Goal: Task Accomplishment & Management: Complete application form

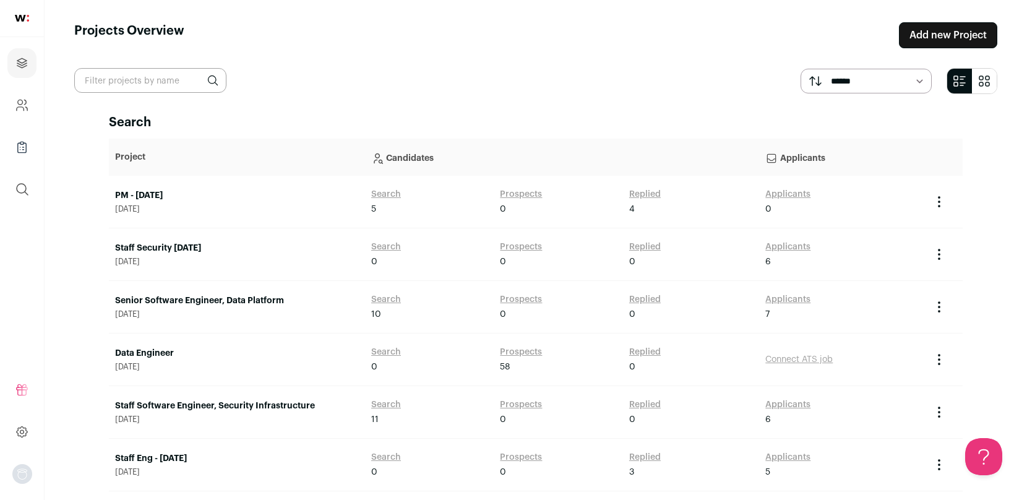
click at [918, 32] on link "Add new Project" at bounding box center [948, 35] width 98 height 26
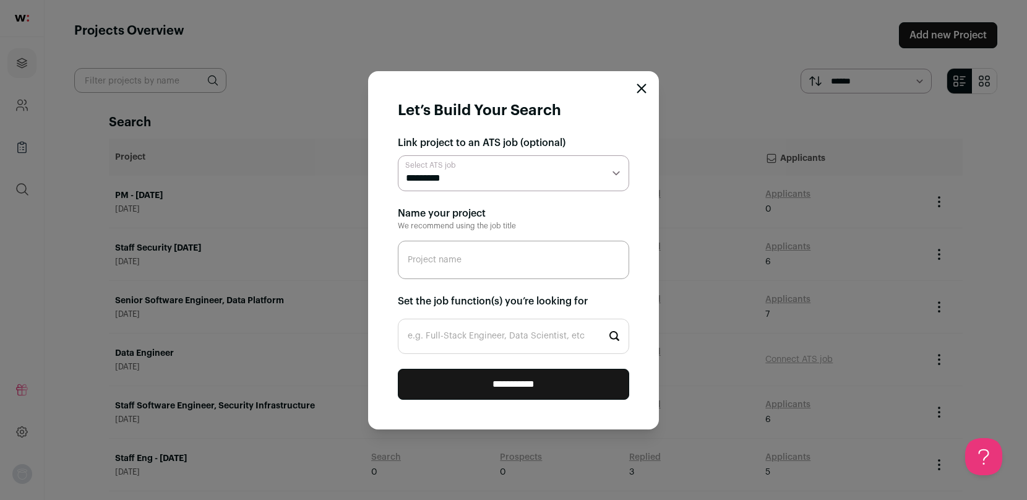
click at [439, 182] on select "**********" at bounding box center [513, 173] width 231 height 36
select select "*****"
click at [398, 155] on select "**********" at bounding box center [513, 173] width 231 height 36
click at [471, 263] on input "Project name" at bounding box center [513, 260] width 231 height 38
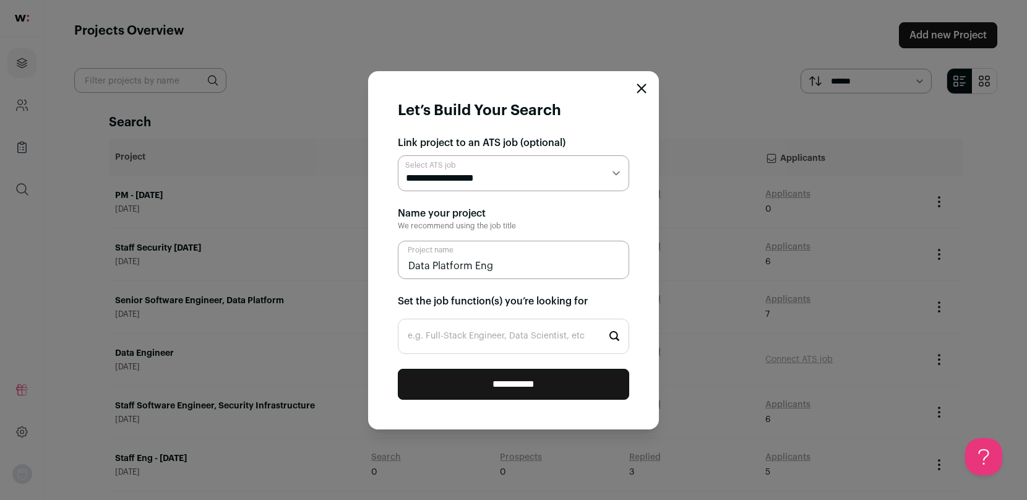
type input "Data Platform Eng"
click at [481, 338] on input "e.g. Full-Stack Engineer, Data Scientist, etc" at bounding box center [513, 336] width 231 height 35
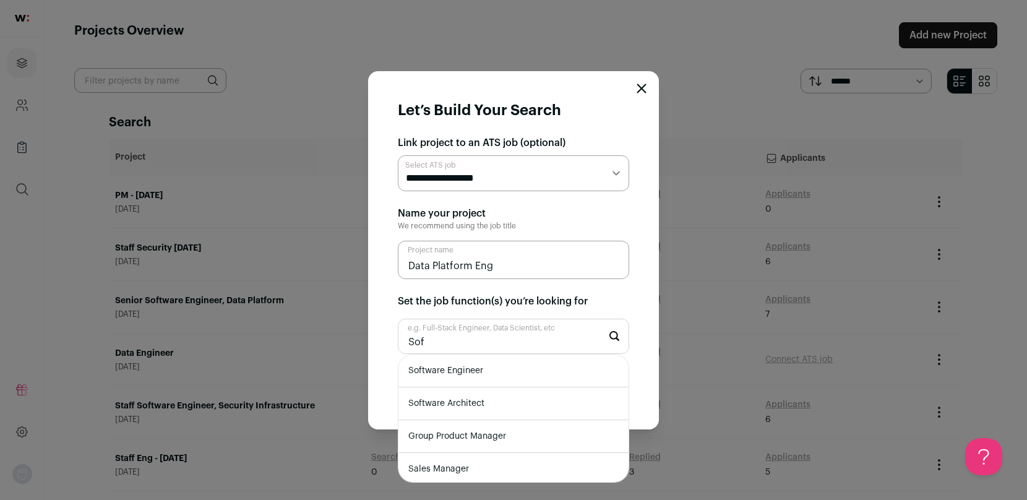
type input "Sof"
click at [472, 375] on li "Software Engineer" at bounding box center [513, 370] width 230 height 33
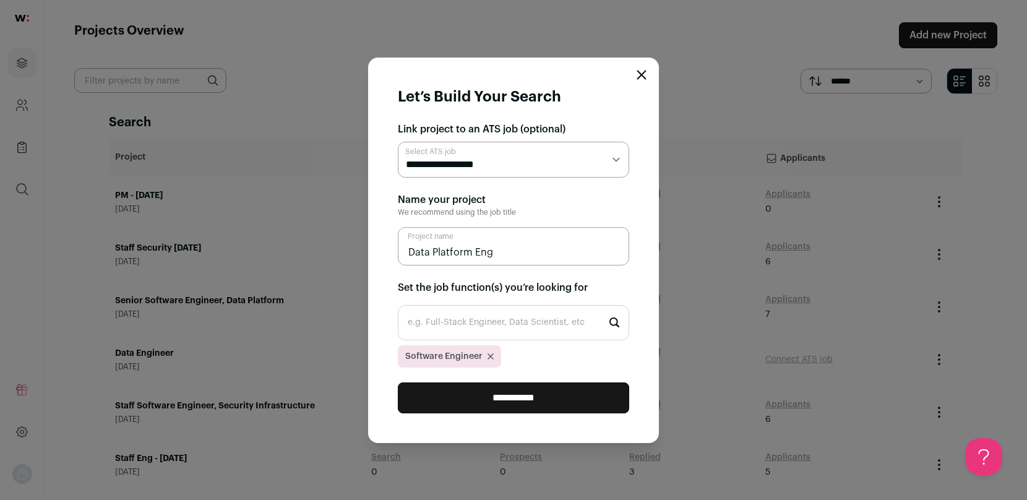
click at [490, 401] on input "**********" at bounding box center [513, 397] width 231 height 31
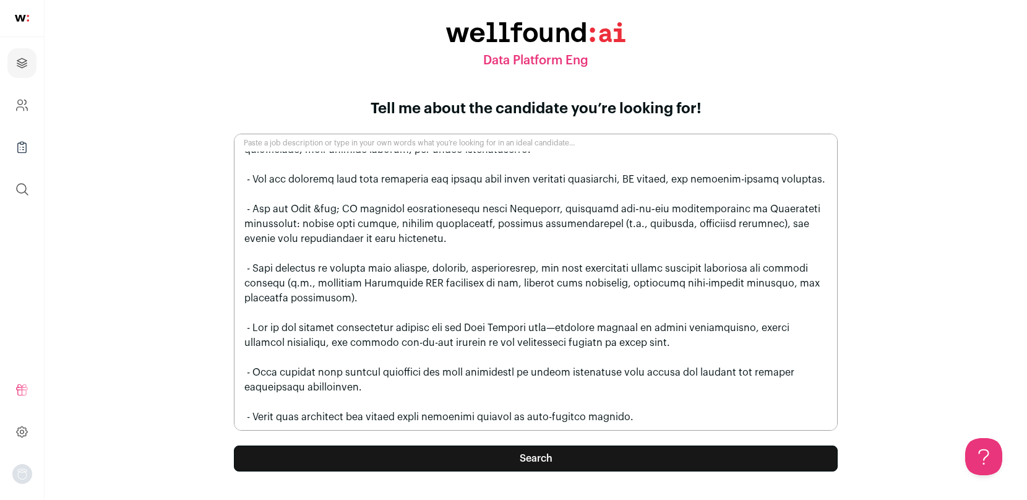
scroll to position [692, 0]
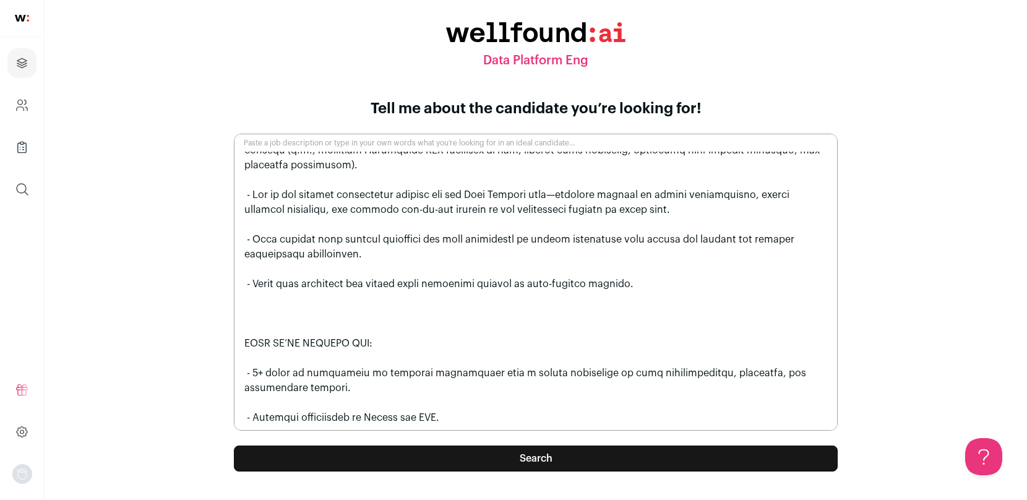
click at [500, 460] on button "Search" at bounding box center [536, 458] width 604 height 26
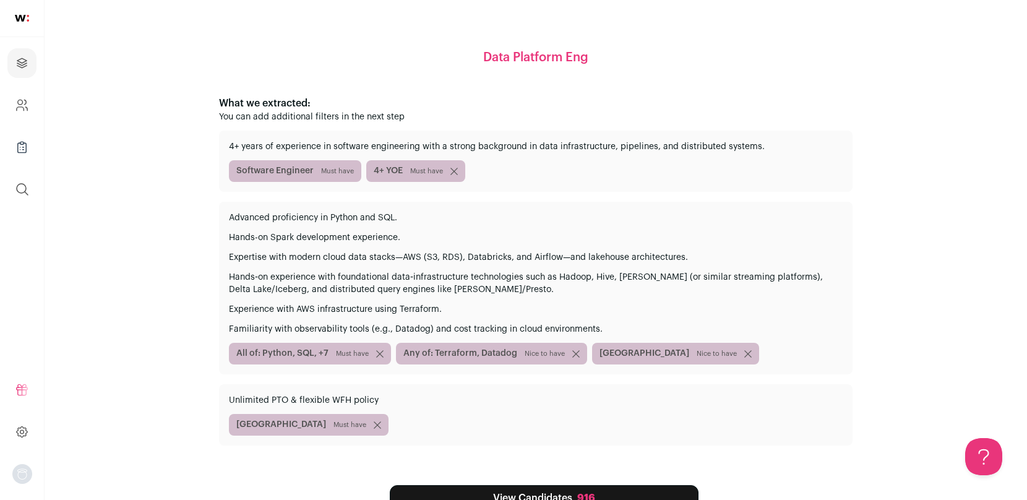
scroll to position [100, 0]
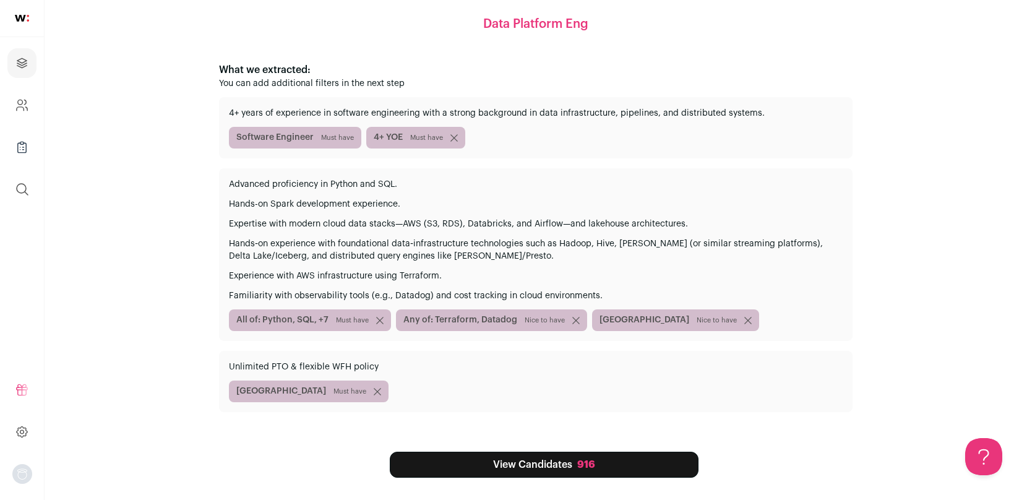
click at [523, 468] on link "View Candidates 916" at bounding box center [544, 465] width 309 height 26
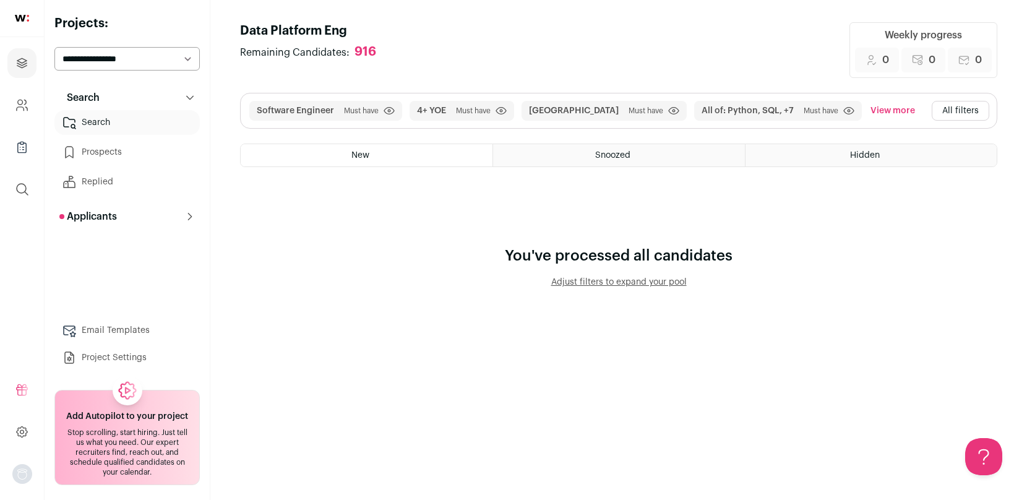
click at [956, 109] on button "All filters" at bounding box center [961, 111] width 58 height 20
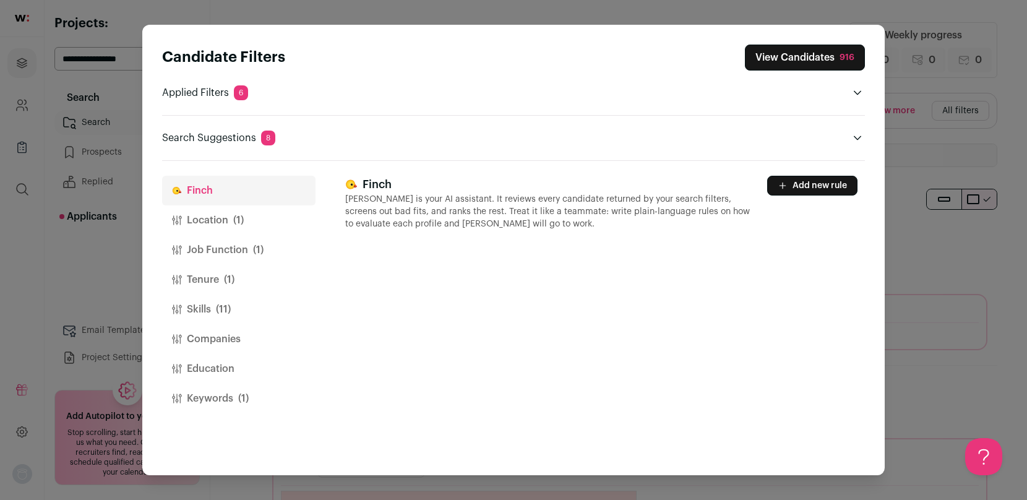
click at [194, 225] on button "Location (1)" at bounding box center [238, 220] width 153 height 30
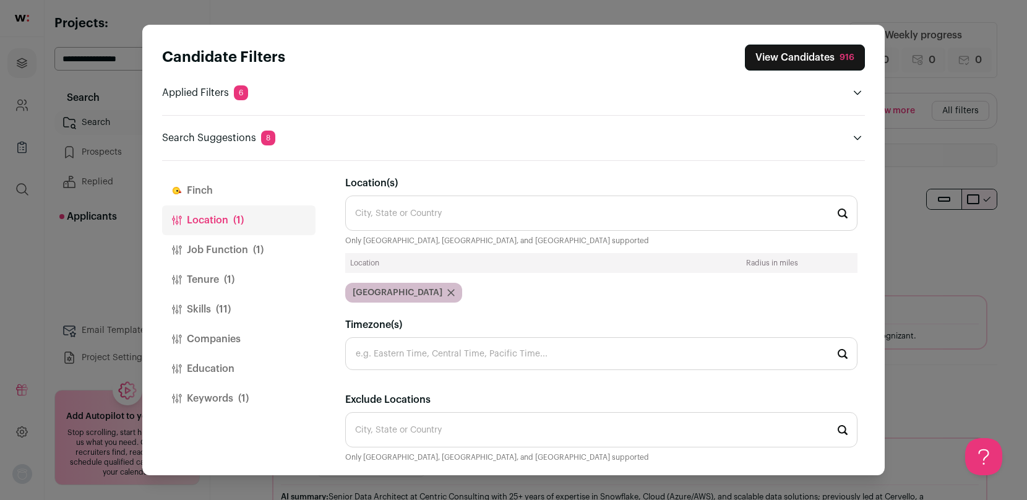
click at [448, 291] on icon "Close modal via background" at bounding box center [451, 293] width 6 height 6
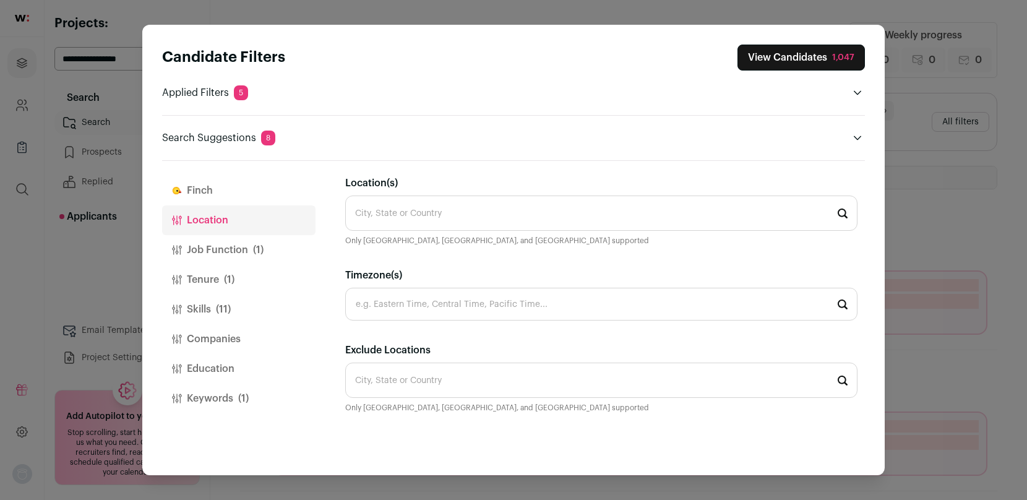
click at [397, 209] on input "Location(s)" at bounding box center [601, 212] width 512 height 35
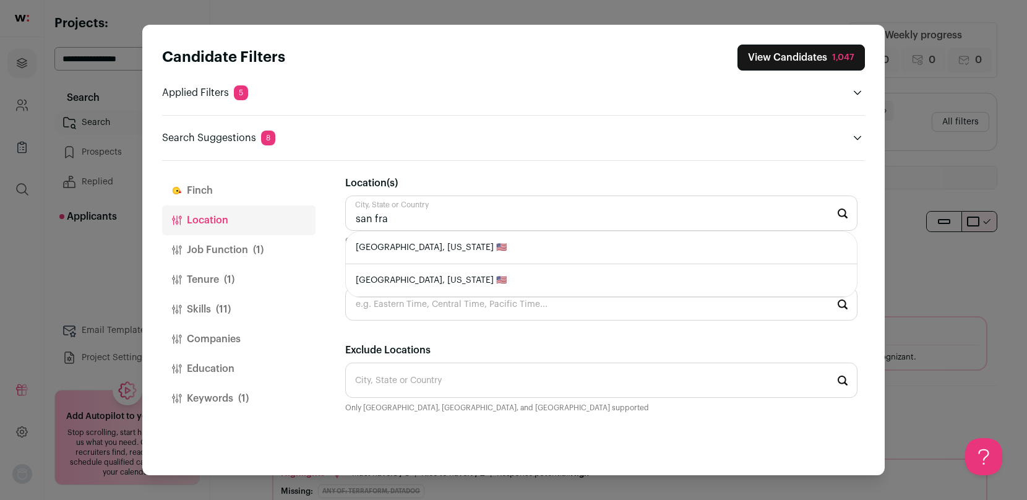
click at [406, 246] on li "[GEOGRAPHIC_DATA], [US_STATE] 🇺🇸" at bounding box center [601, 247] width 511 height 33
type input "[GEOGRAPHIC_DATA], [US_STATE] 🇺🇸"
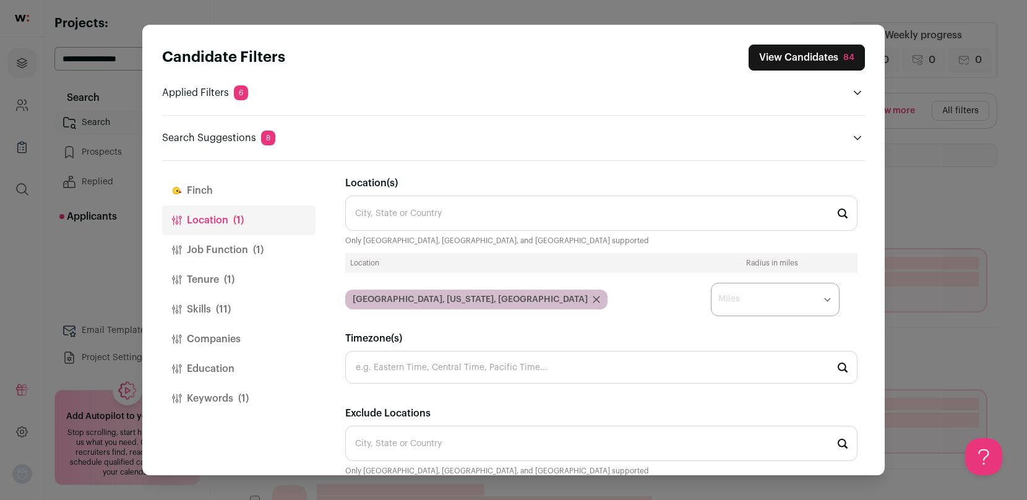
click at [749, 294] on select "* ** ** **" at bounding box center [775, 299] width 129 height 33
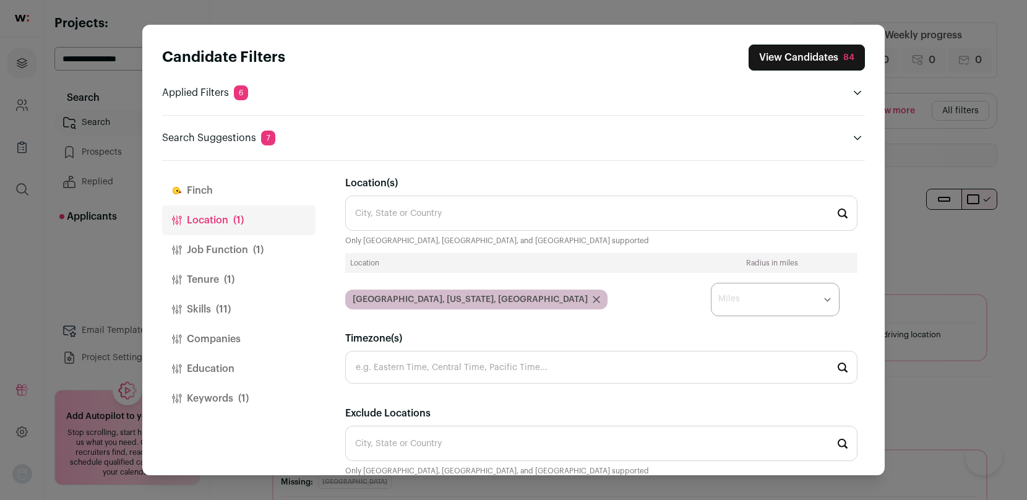
select select "****"
click at [711, 283] on select "* ** ** **" at bounding box center [775, 299] width 129 height 33
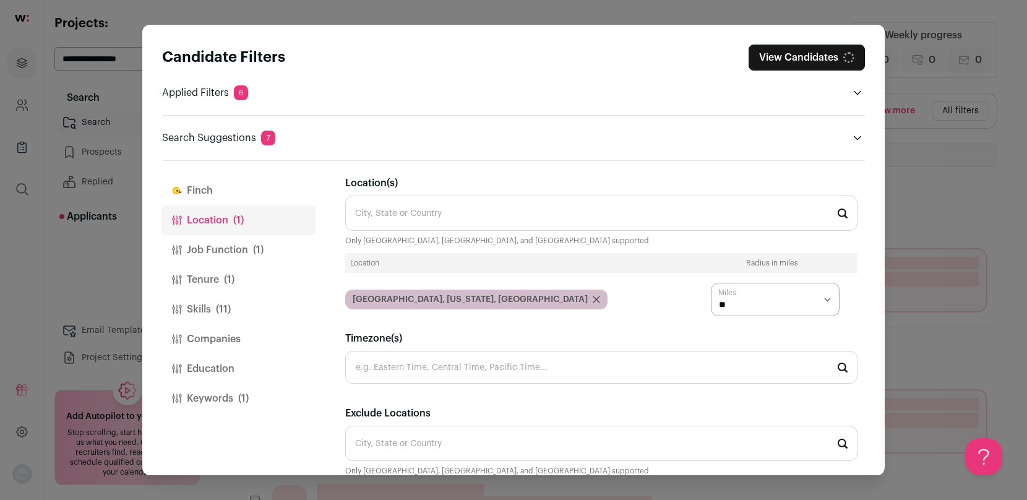
click at [238, 248] on button "Job Function (1)" at bounding box center [238, 250] width 153 height 30
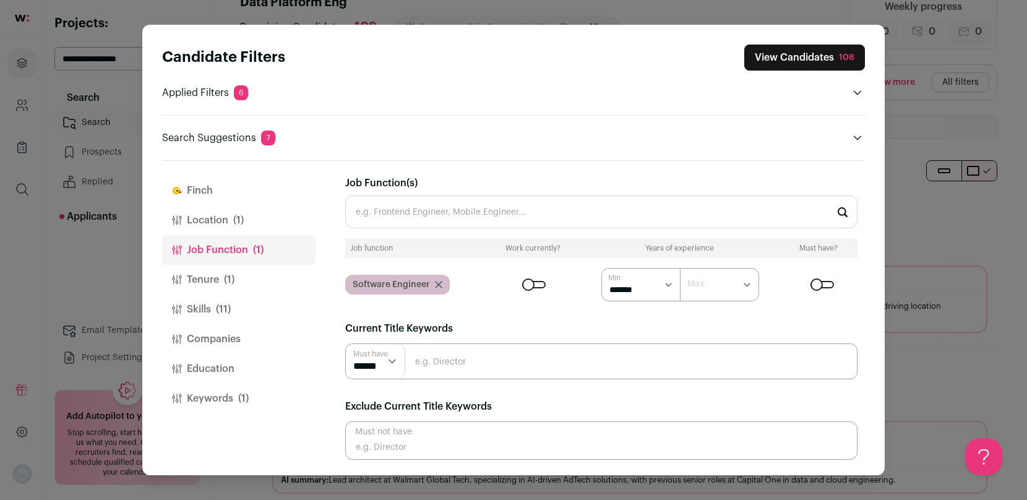
scroll to position [31, 0]
click at [439, 370] on input "Close modal via background" at bounding box center [601, 361] width 512 height 36
type input "senior"
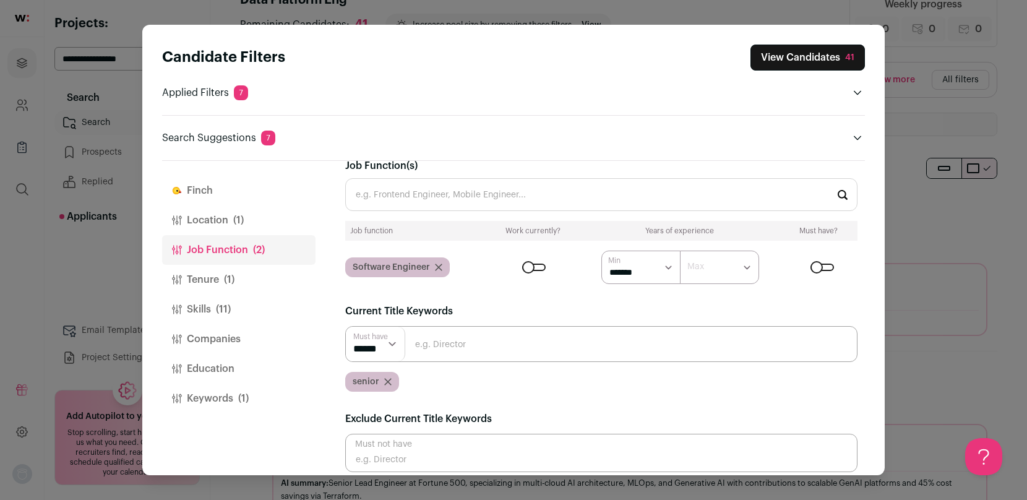
scroll to position [30, 0]
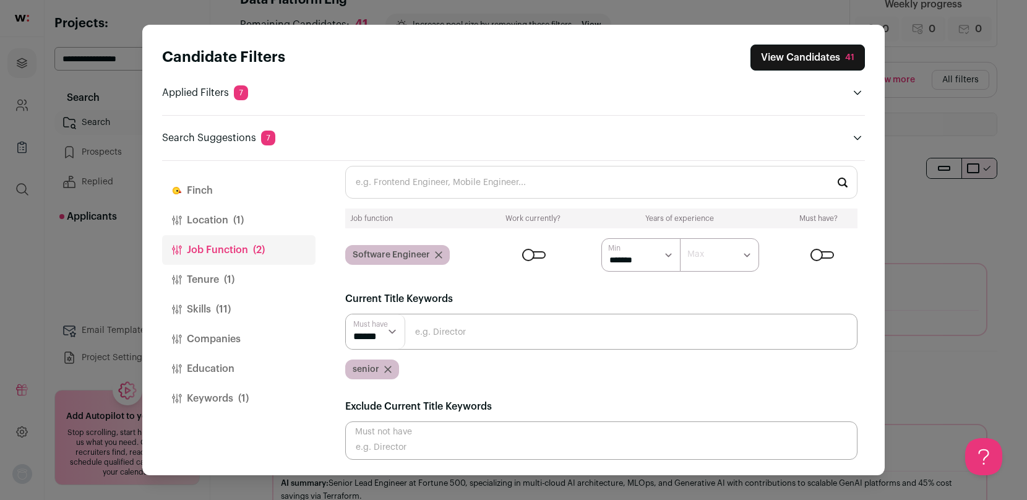
click at [218, 276] on button "Tenure (1)" at bounding box center [238, 280] width 153 height 30
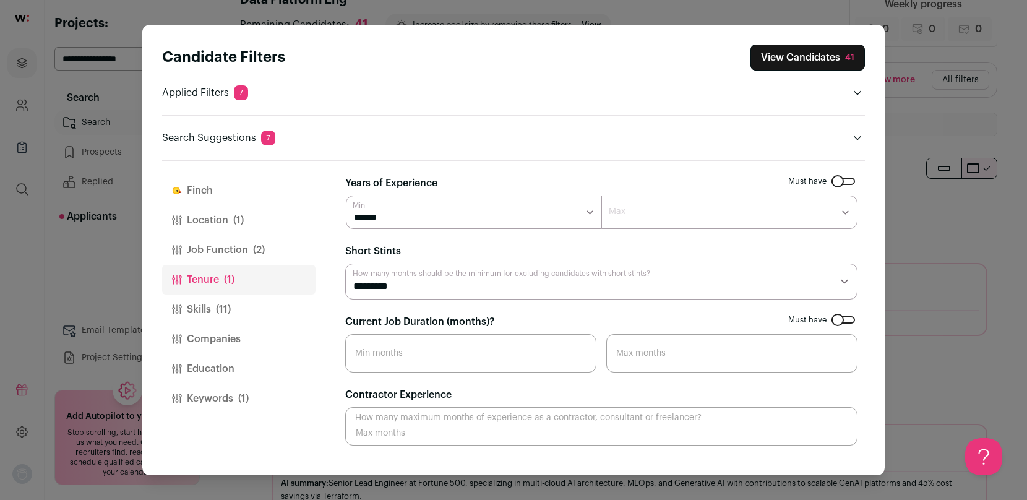
click at [244, 306] on button "Skills (11)" at bounding box center [238, 309] width 153 height 30
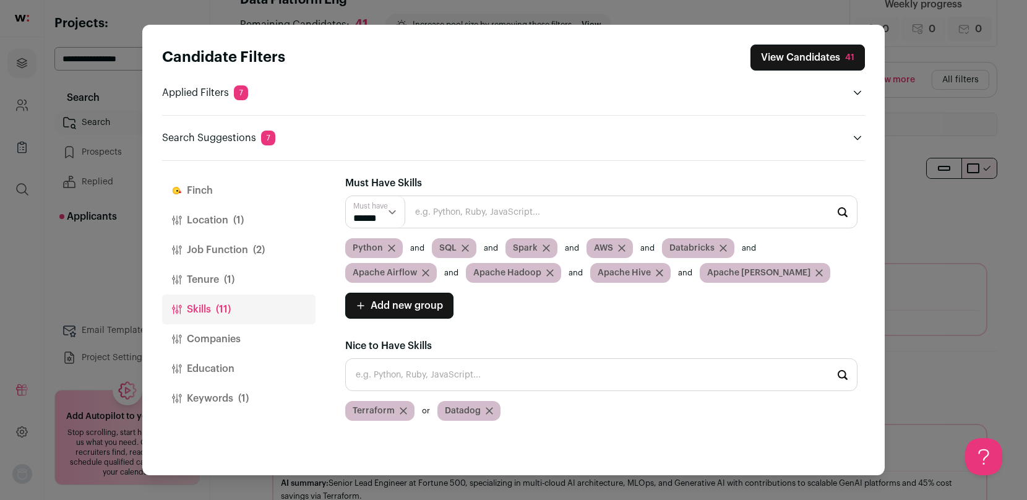
click at [215, 341] on button "Companies" at bounding box center [238, 339] width 153 height 30
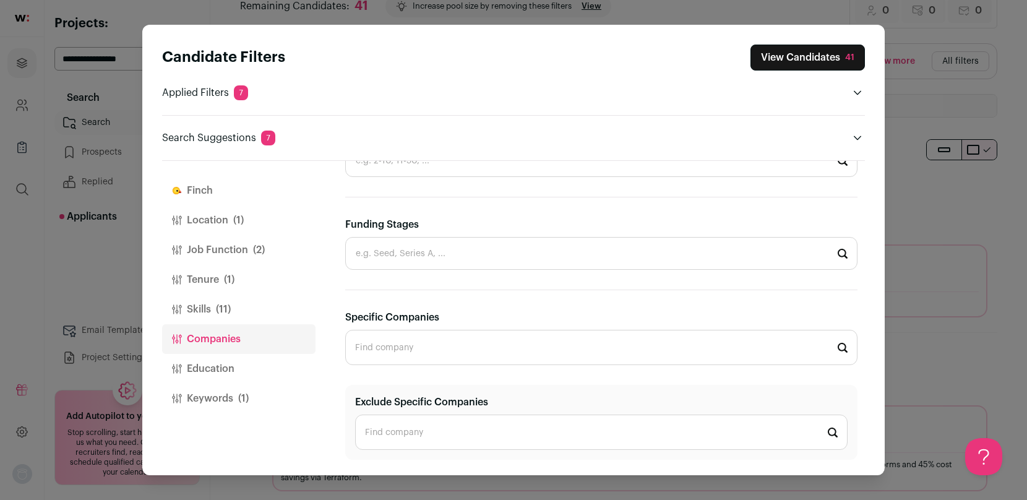
scroll to position [51, 0]
click at [416, 432] on input "Exclude Specific Companies" at bounding box center [601, 431] width 492 height 35
click at [406, 463] on span "Parafin" at bounding box center [419, 466] width 53 height 12
type input "Parafin [DOMAIN_NAME]"
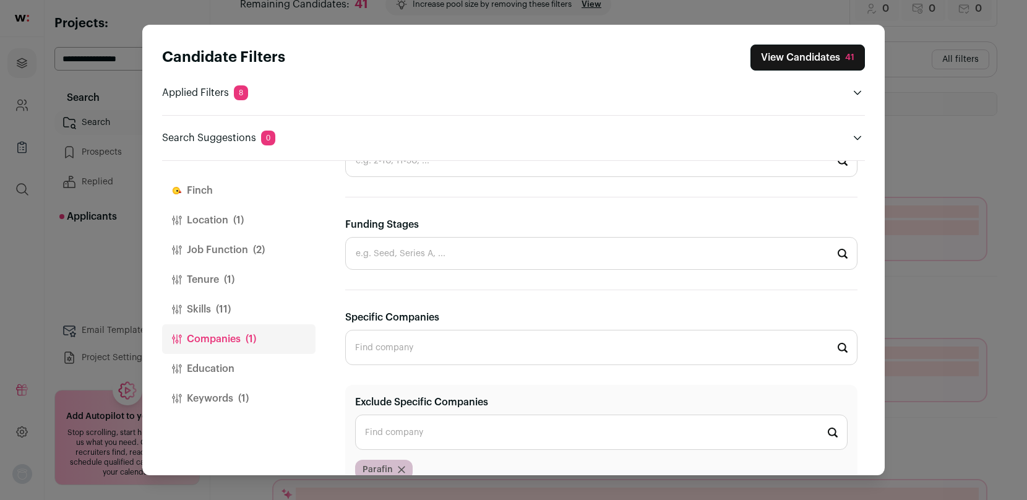
click at [216, 401] on button "Keywords (1)" at bounding box center [238, 398] width 153 height 30
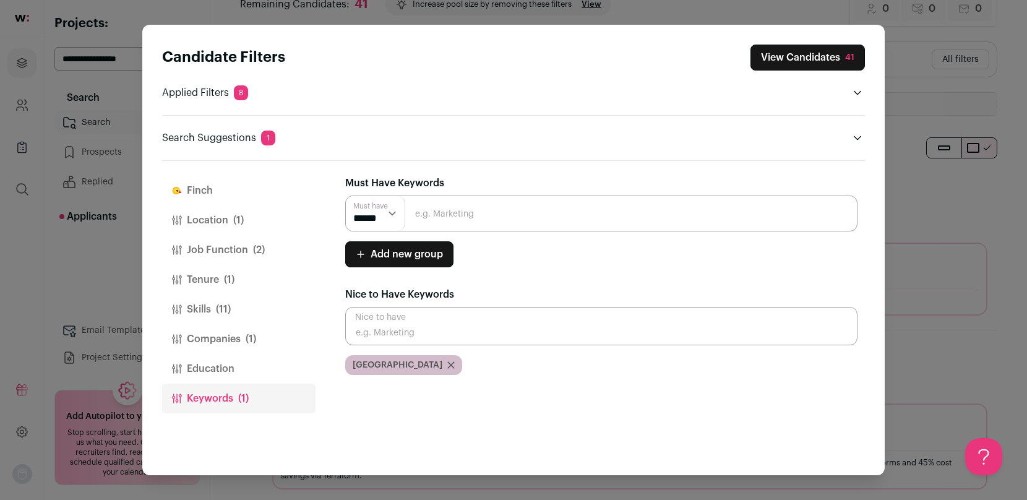
scroll to position [0, 0]
click at [458, 214] on input "Close modal via background" at bounding box center [601, 213] width 512 height 36
type input "data platform"
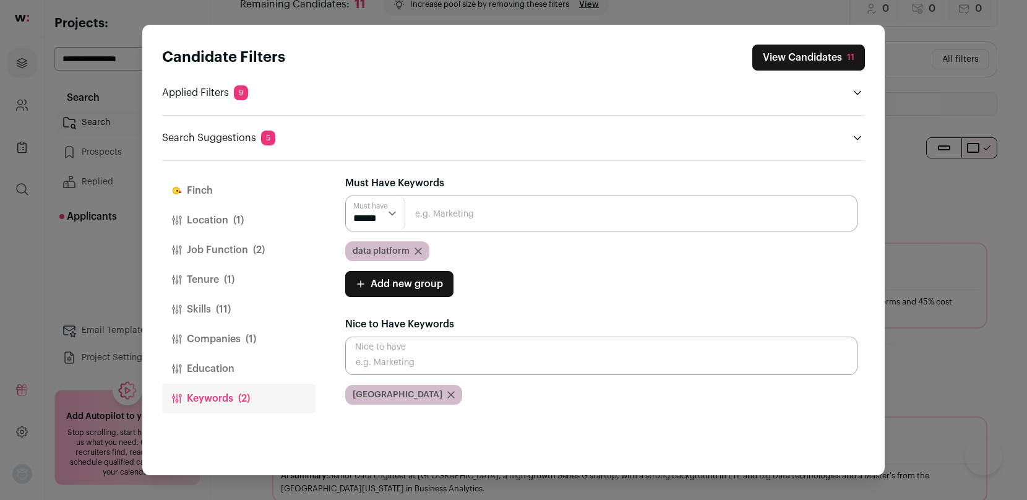
click at [793, 58] on button "View Candidates 11" at bounding box center [808, 58] width 113 height 26
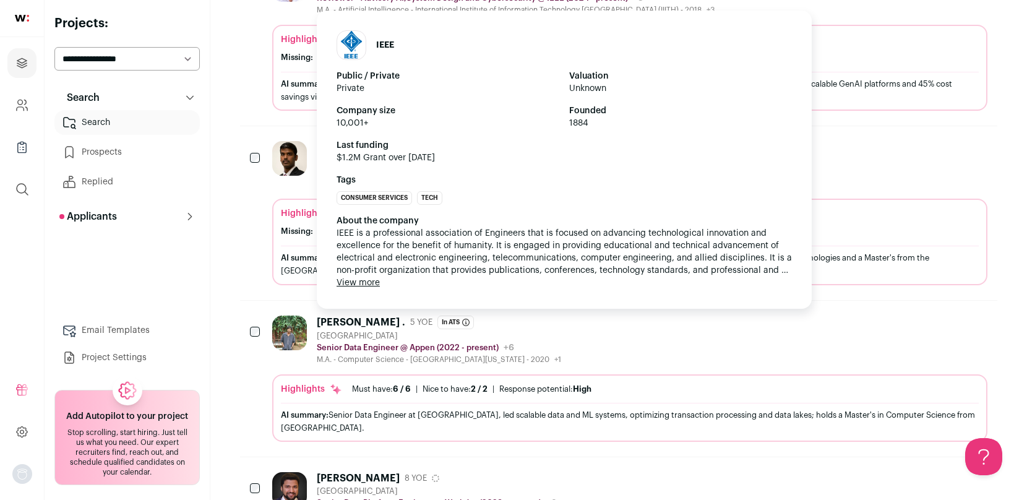
scroll to position [268, 0]
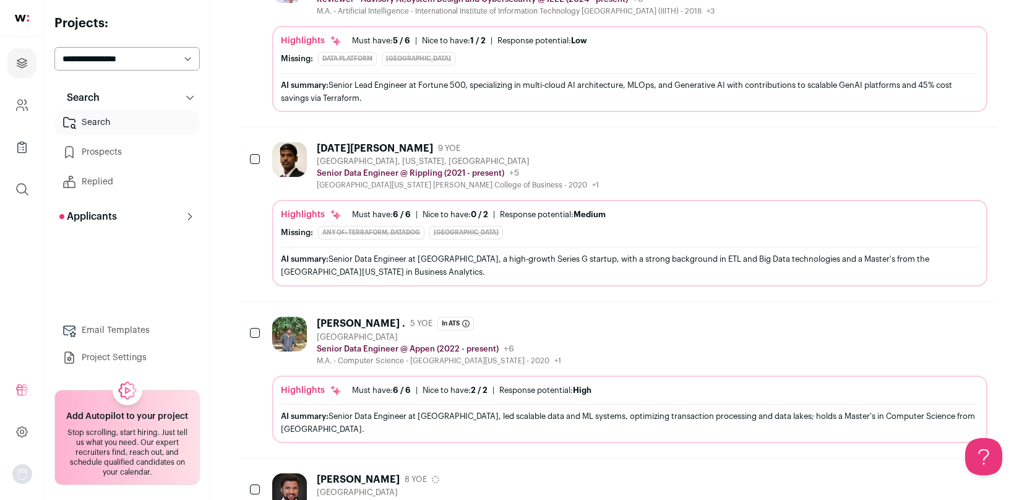
click at [366, 142] on div "[DATE][PERSON_NAME] 9 YOE [GEOGRAPHIC_DATA], [US_STATE], [GEOGRAPHIC_DATA] Seni…" at bounding box center [618, 213] width 757 height 173
click at [357, 145] on div "[DATE][PERSON_NAME]" at bounding box center [375, 148] width 116 height 12
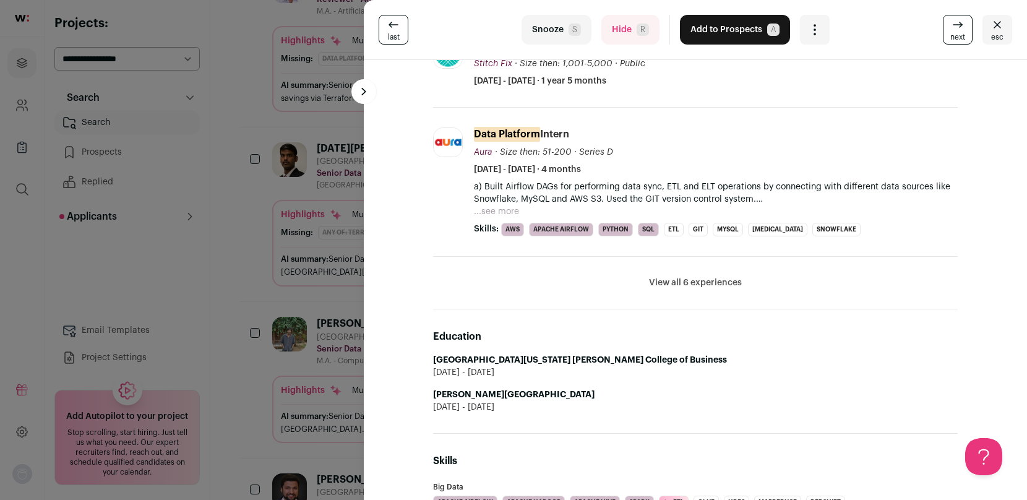
scroll to position [386, 0]
click at [213, 204] on div "last Snooze S Hide R Add to Prospects A Are you sure? [DATE][PERSON_NAME] is al…" at bounding box center [513, 250] width 1027 height 500
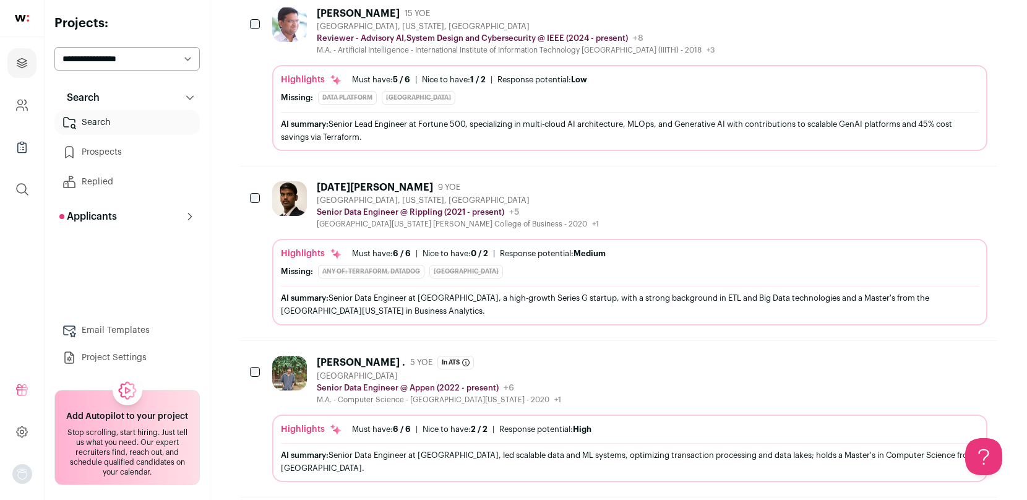
scroll to position [0, 0]
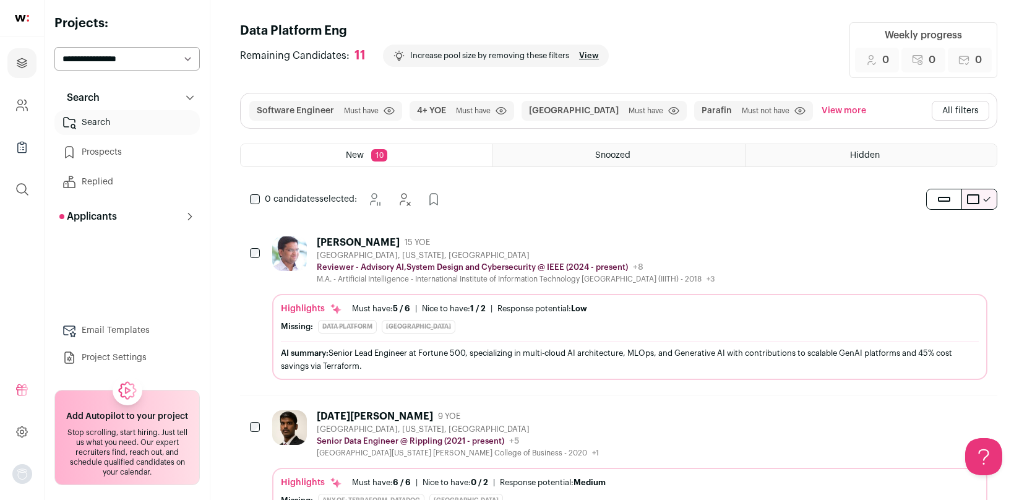
click at [969, 108] on button "All filters" at bounding box center [961, 111] width 58 height 20
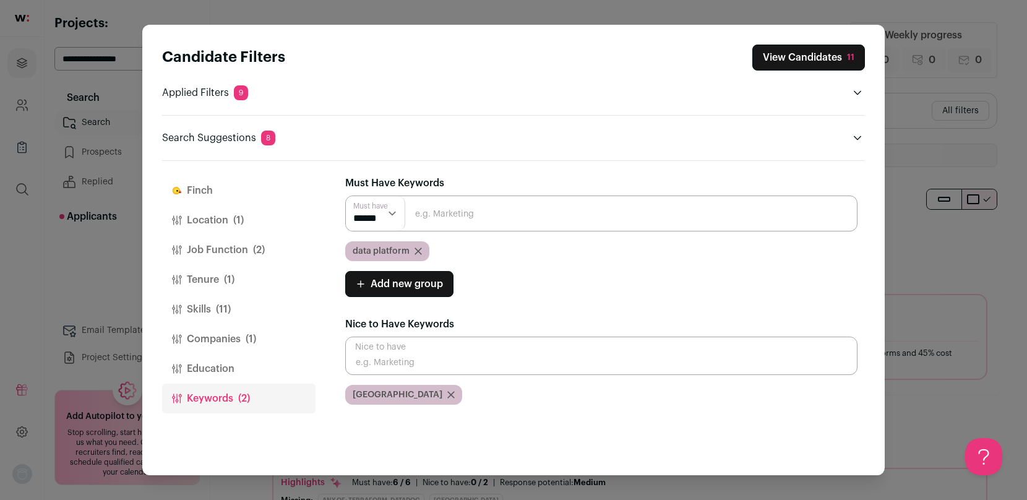
click at [414, 258] on div "data platform" at bounding box center [387, 251] width 84 height 20
click at [447, 396] on icon "Close modal via background" at bounding box center [450, 394] width 7 height 7
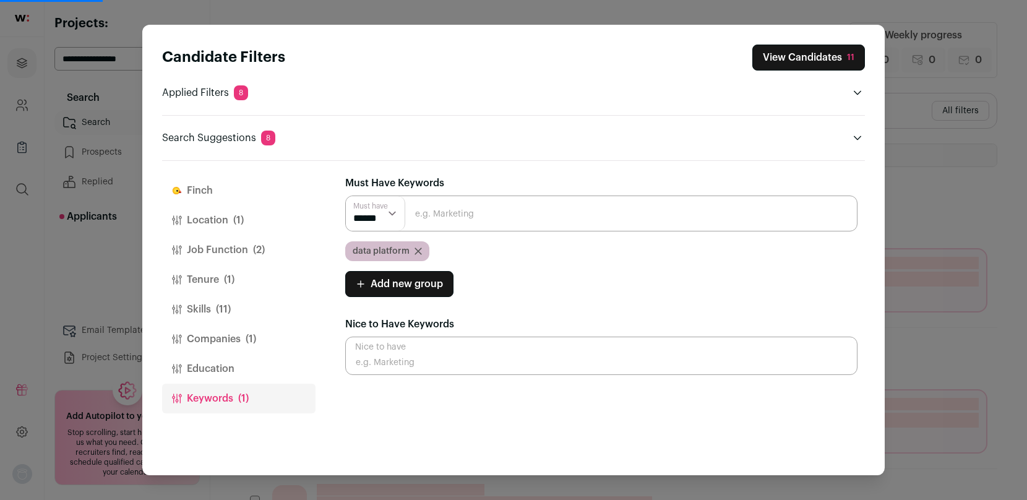
click at [416, 249] on icon "Close modal via background" at bounding box center [417, 250] width 7 height 7
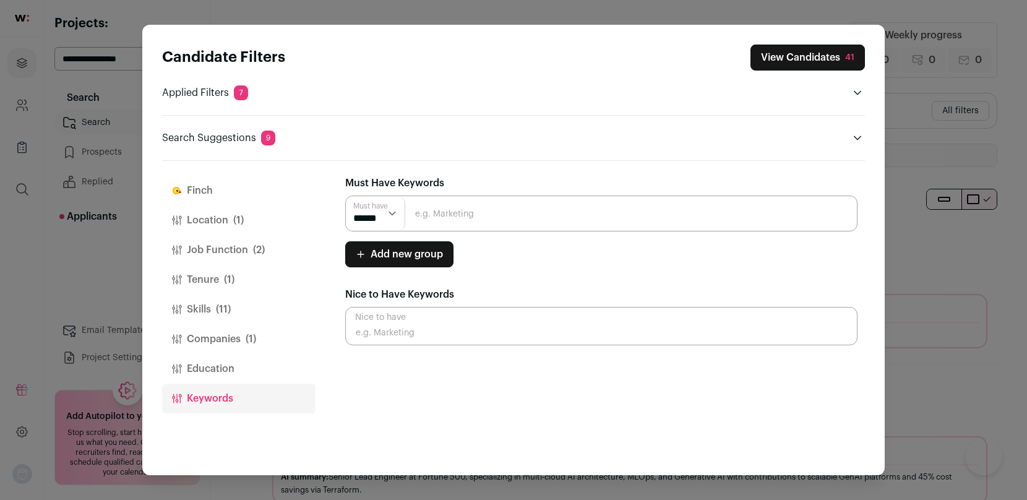
click at [226, 247] on button "Job Function (2)" at bounding box center [238, 250] width 153 height 30
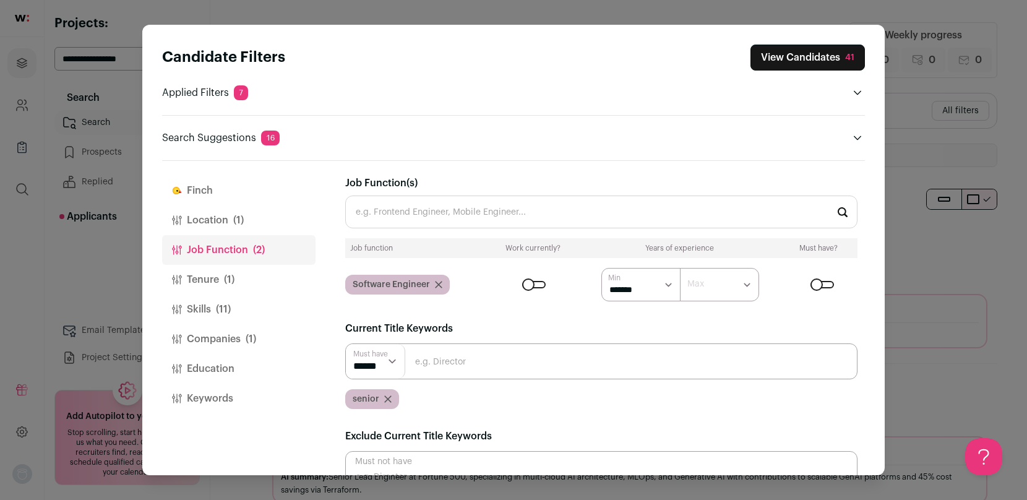
click at [203, 279] on button "Tenure (1)" at bounding box center [238, 280] width 153 height 30
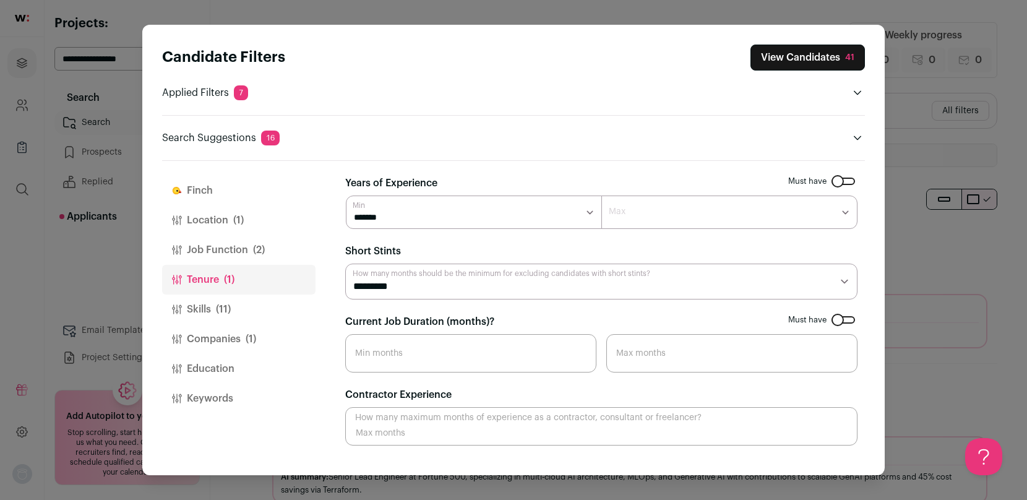
click at [214, 247] on button "Job Function (2)" at bounding box center [238, 250] width 153 height 30
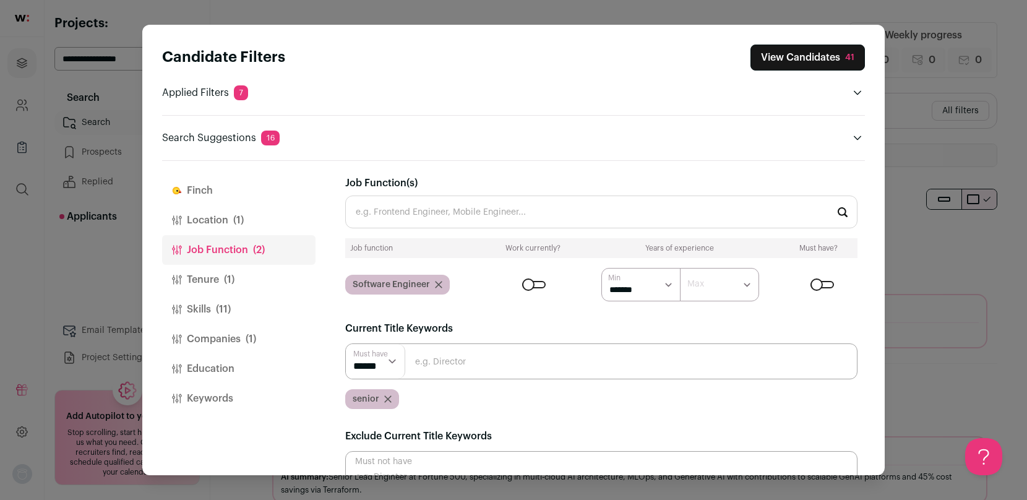
click at [209, 226] on button "Location (1)" at bounding box center [238, 220] width 153 height 30
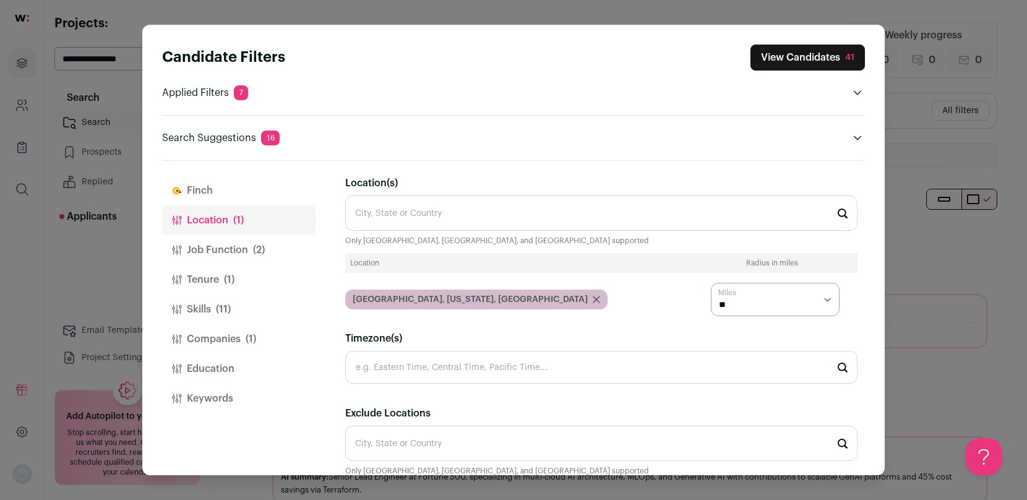
click at [208, 306] on button "Skills (11)" at bounding box center [238, 309] width 153 height 30
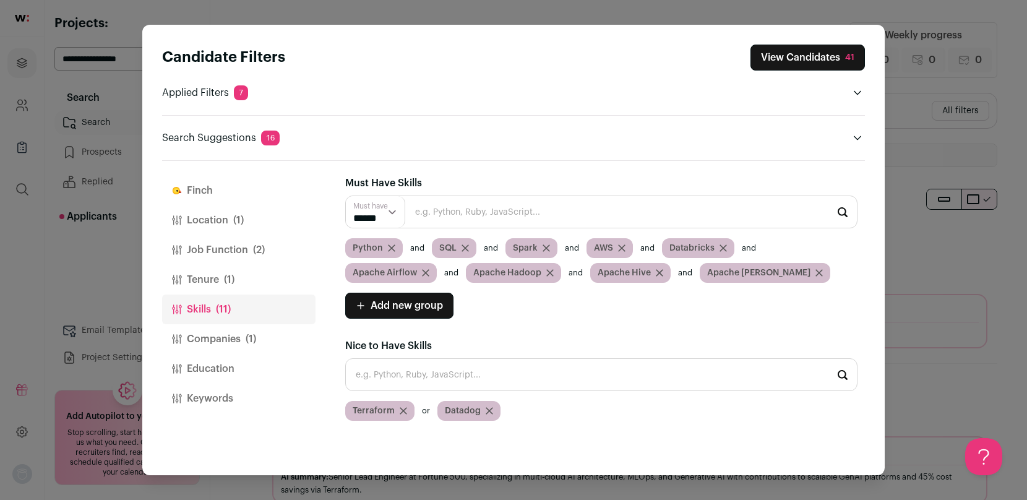
click at [549, 275] on icon "Close modal via background" at bounding box center [550, 273] width 6 height 6
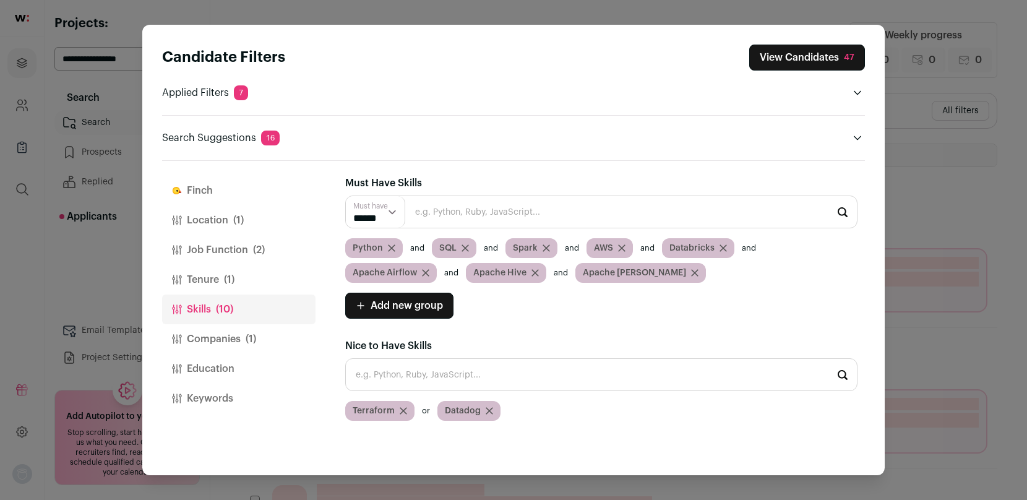
click at [692, 273] on icon "Close modal via background" at bounding box center [695, 273] width 6 height 6
click at [535, 273] on icon "Close modal via background" at bounding box center [534, 272] width 7 height 7
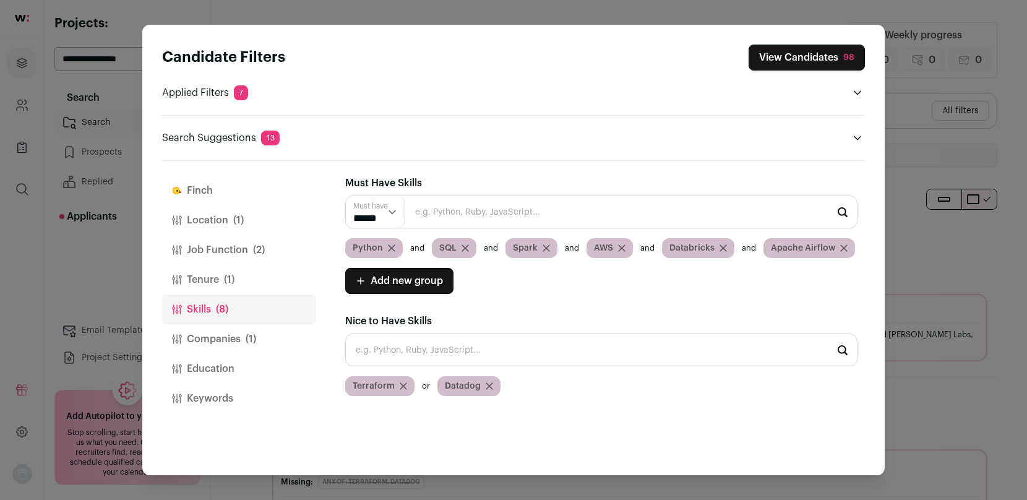
click at [550, 212] on input "Close modal via background" at bounding box center [601, 211] width 512 height 33
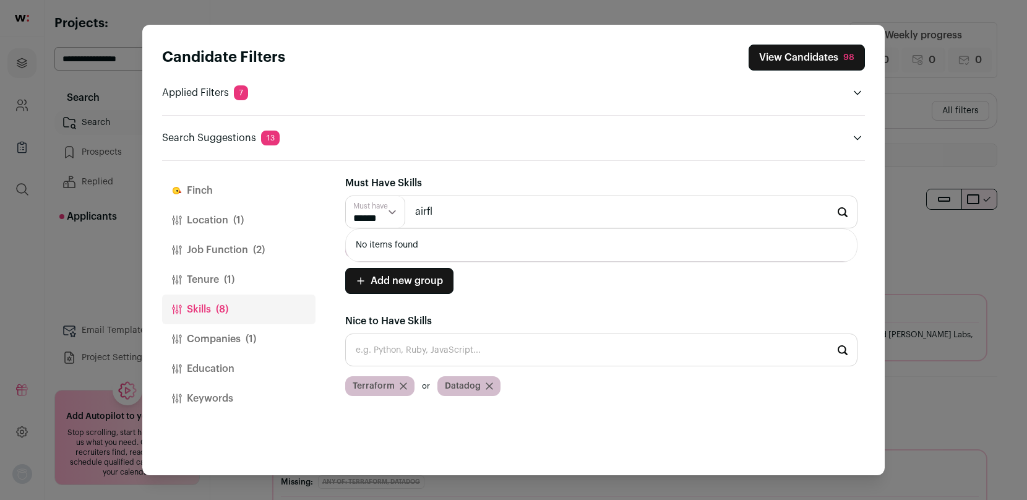
type input "airfl"
click at [537, 283] on div "Add new group Must have ****** ******" at bounding box center [601, 281] width 512 height 26
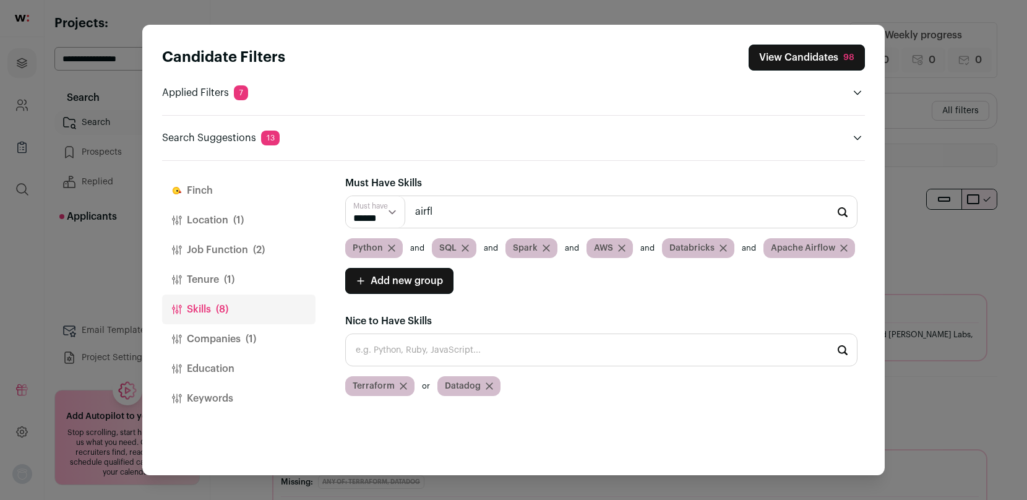
click at [790, 56] on button "View Candidates 98" at bounding box center [806, 58] width 116 height 26
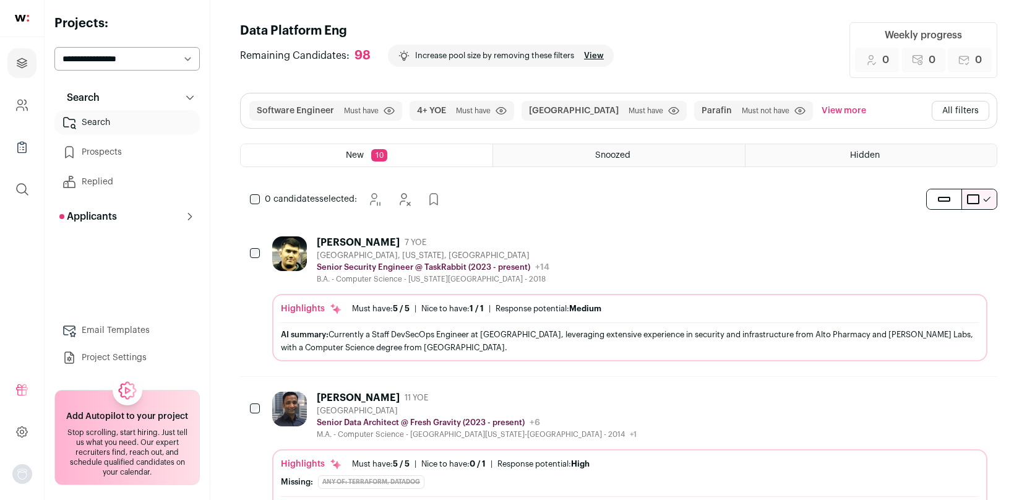
click at [961, 109] on button "All filters" at bounding box center [961, 111] width 58 height 20
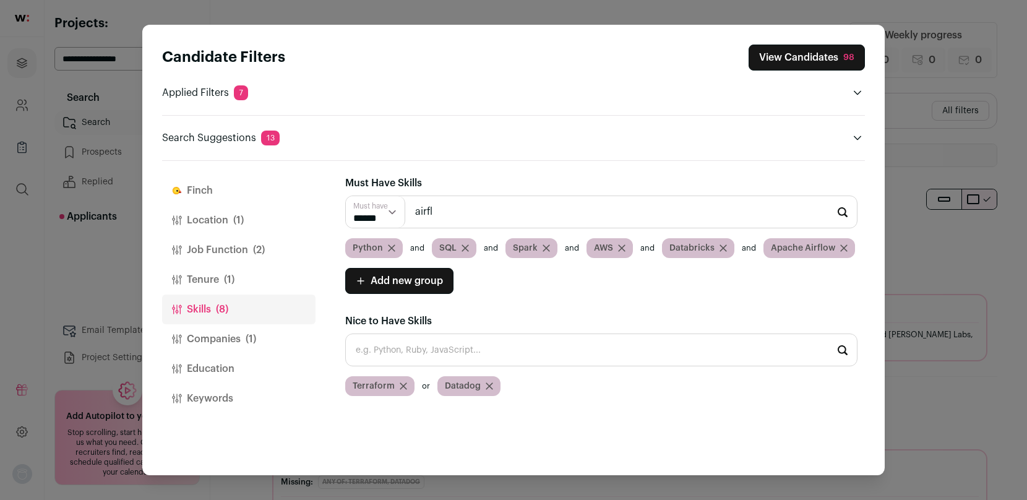
click at [201, 187] on button "Finch" at bounding box center [238, 191] width 153 height 30
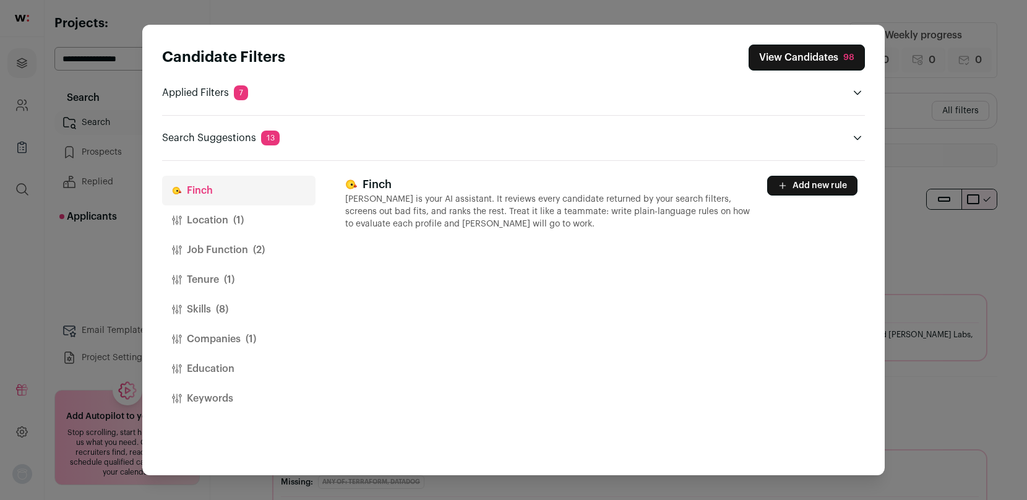
click at [800, 182] on button "Add new rule" at bounding box center [812, 186] width 90 height 20
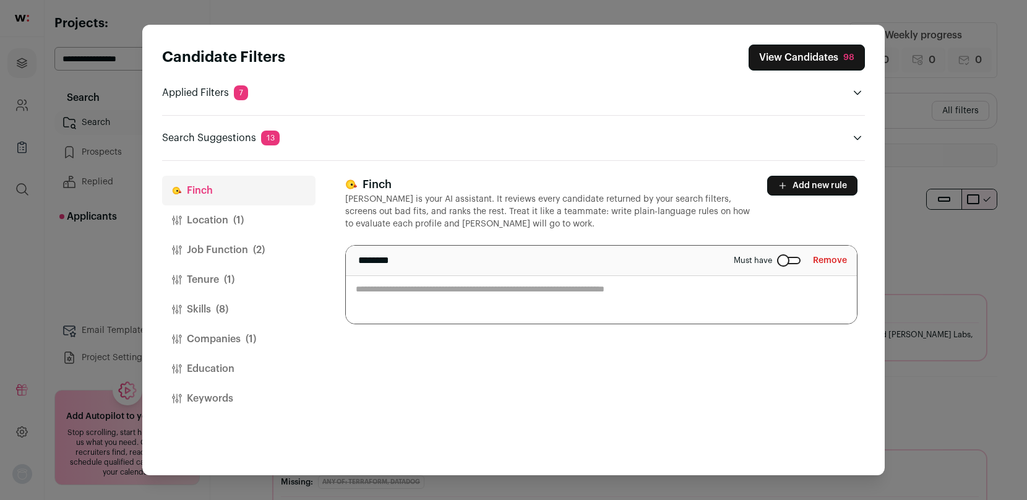
click at [439, 292] on textarea "Close modal via background" at bounding box center [601, 285] width 511 height 78
drag, startPoint x: 395, startPoint y: 289, endPoint x: 324, endPoint y: 289, distance: 71.1
click at [324, 289] on div "[PERSON_NAME] Location (1) Job Function (2) Tenure (1) Skills (8) Companies (1)…" at bounding box center [513, 318] width 703 height 314
click at [539, 297] on textarea "**********" at bounding box center [601, 285] width 511 height 78
click at [569, 291] on textarea "**********" at bounding box center [601, 285] width 511 height 78
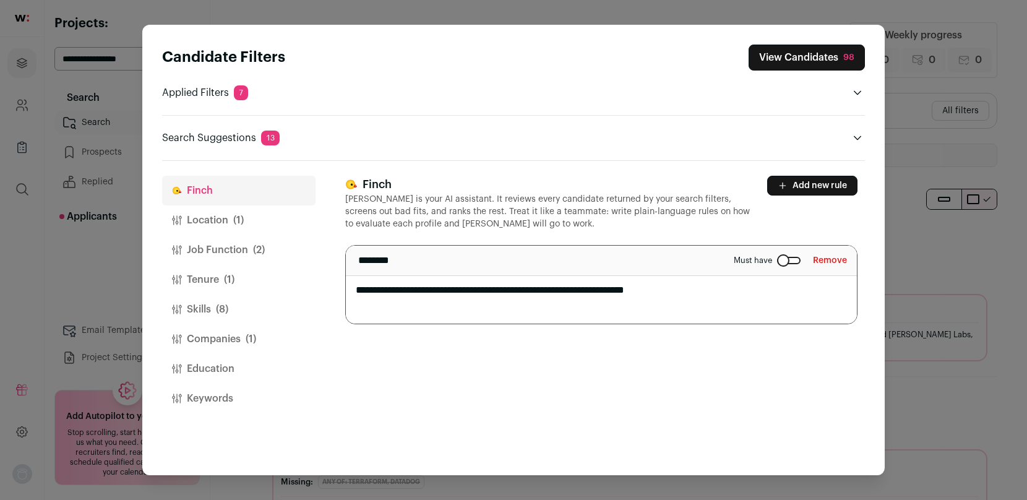
type textarea "**********"
click at [803, 191] on button "Add new rule" at bounding box center [812, 186] width 90 height 20
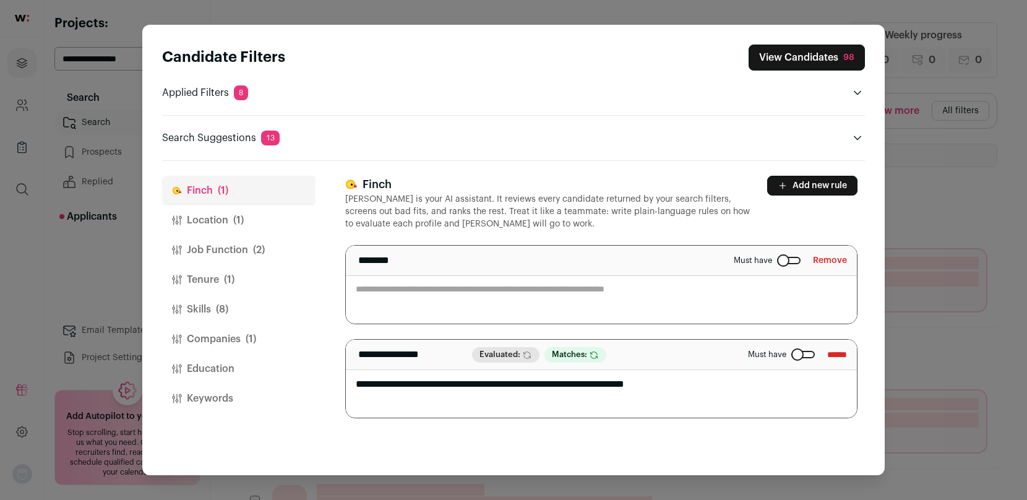
click at [829, 260] on button "Remove" at bounding box center [830, 261] width 34 height 20
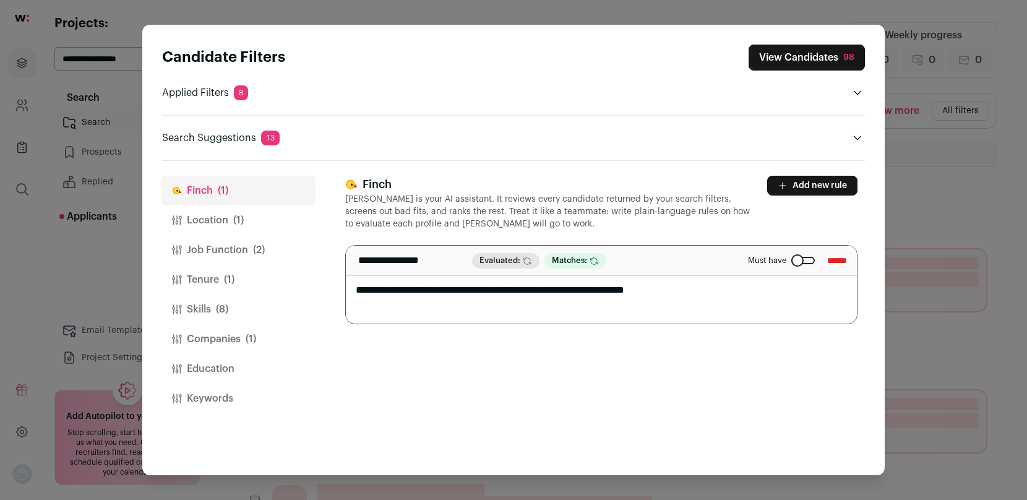
click at [828, 58] on button "View Candidates 98" at bounding box center [806, 58] width 116 height 26
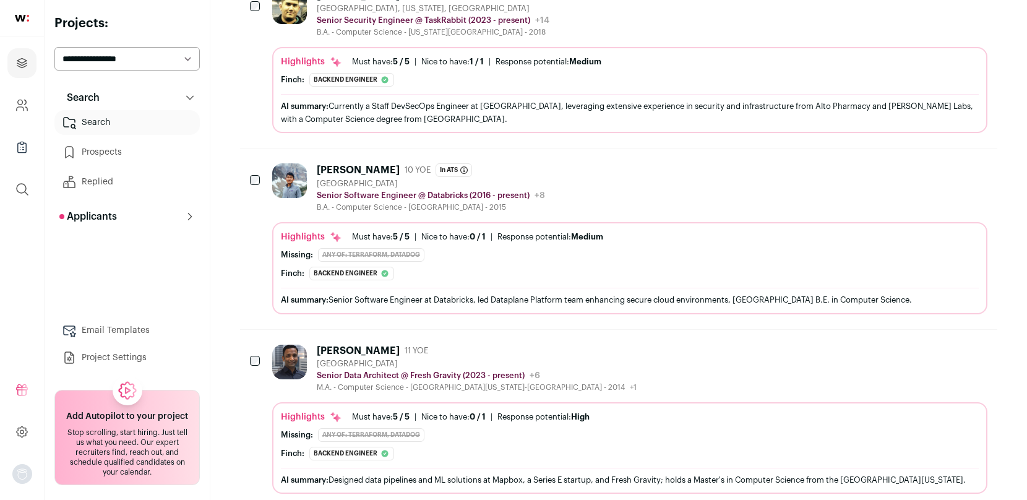
scroll to position [1162, 0]
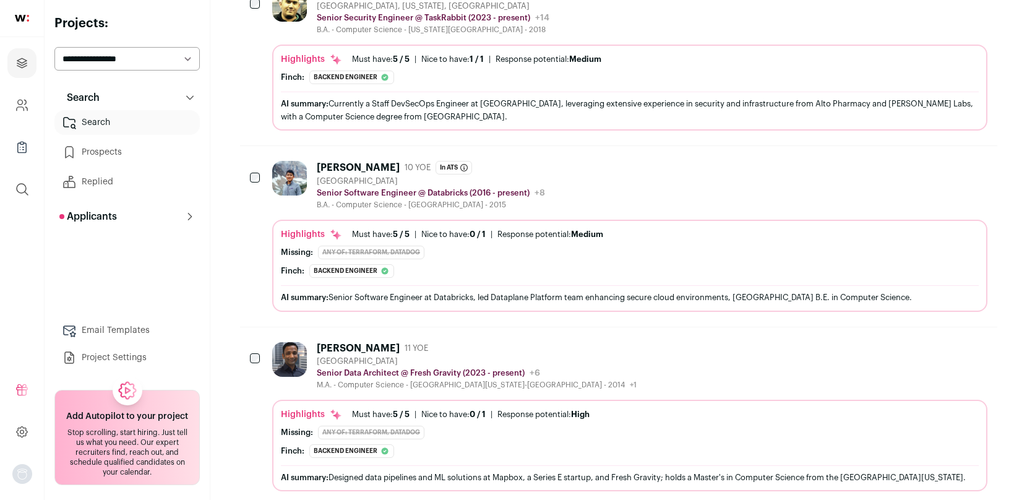
click at [338, 166] on div "[PERSON_NAME]" at bounding box center [358, 167] width 83 height 12
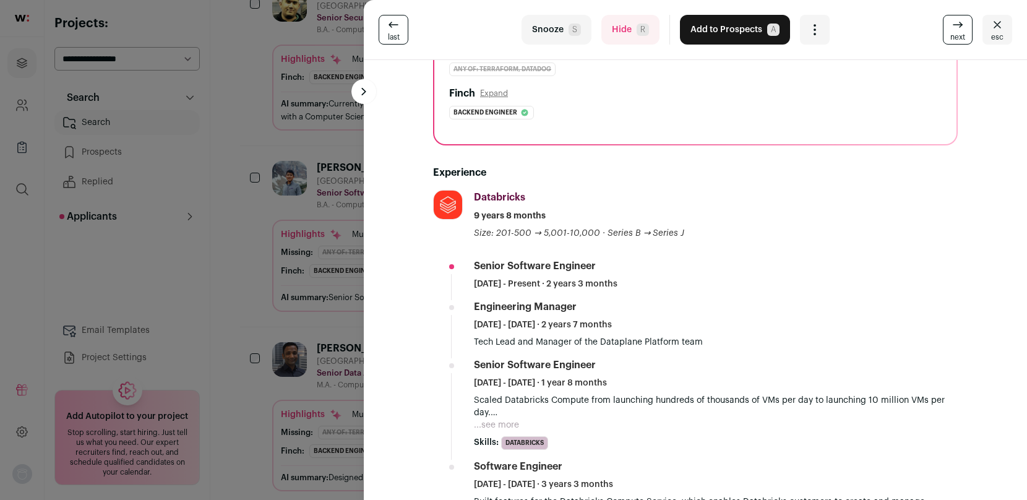
scroll to position [239, 0]
